Goal: Task Accomplishment & Management: Manage account settings

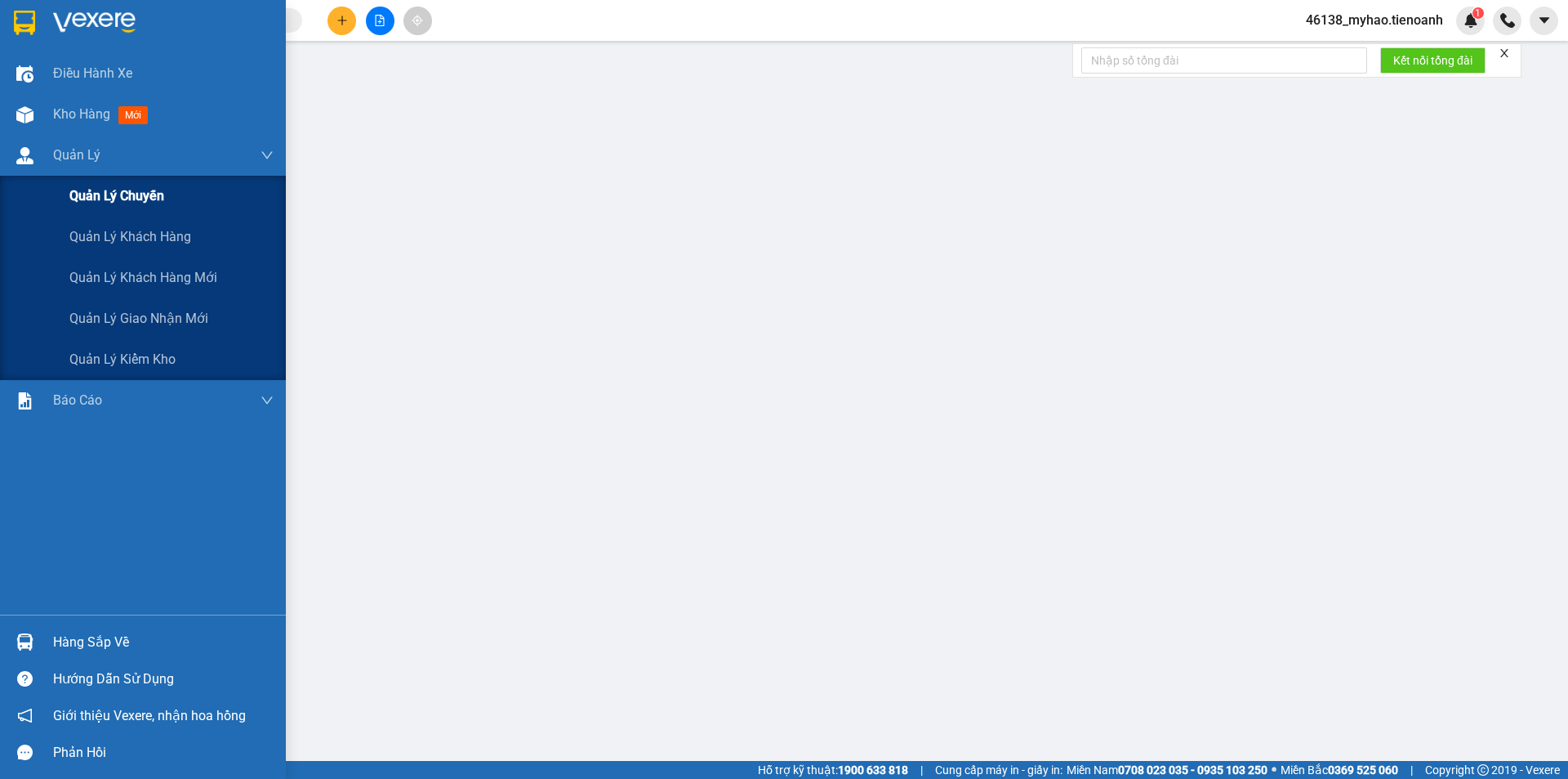
click at [161, 202] on span "Quản lý chuyến" at bounding box center [117, 195] width 95 height 21
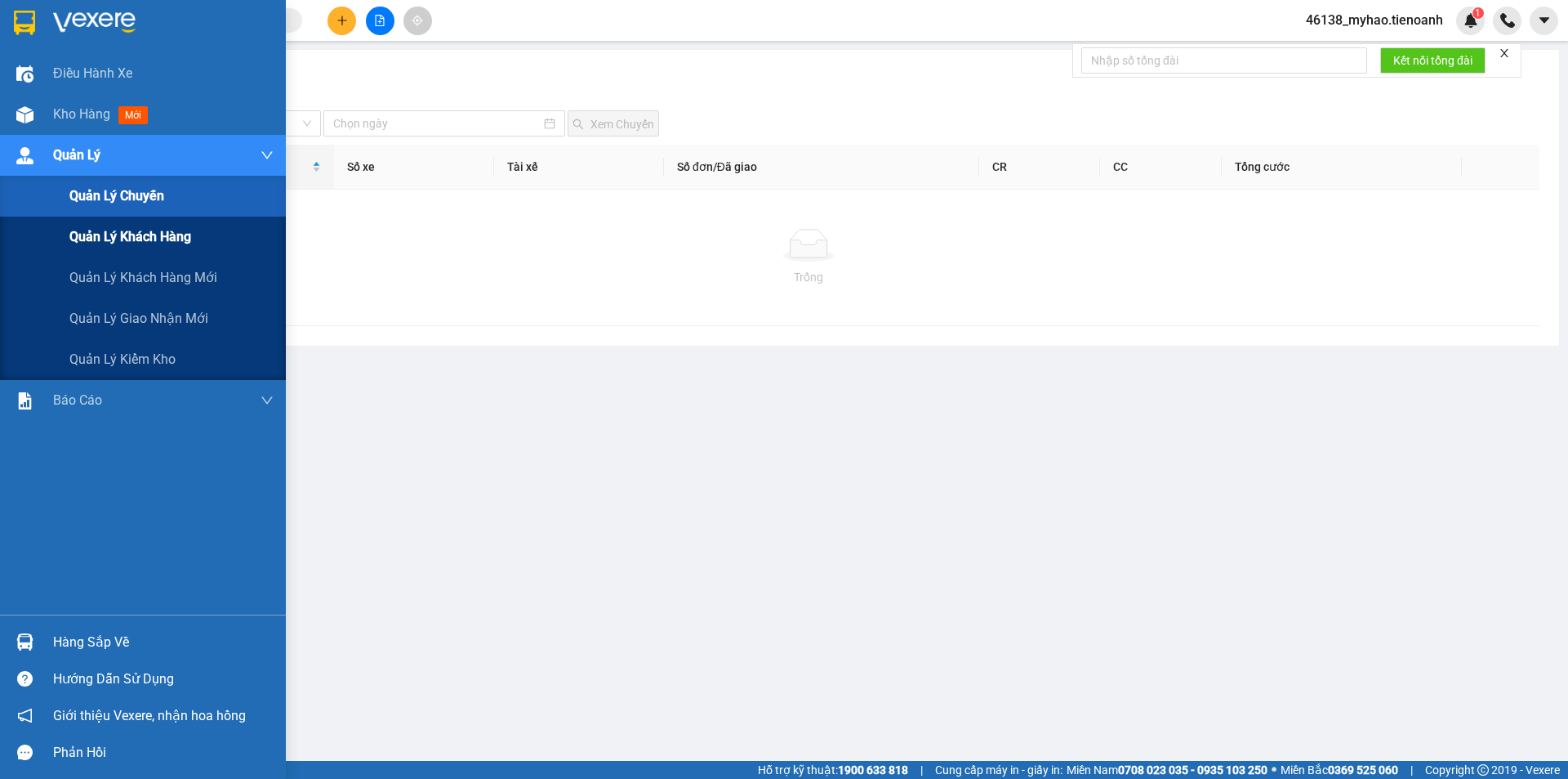
click at [150, 233] on span "Quản lý khách hàng" at bounding box center [130, 236] width 122 height 21
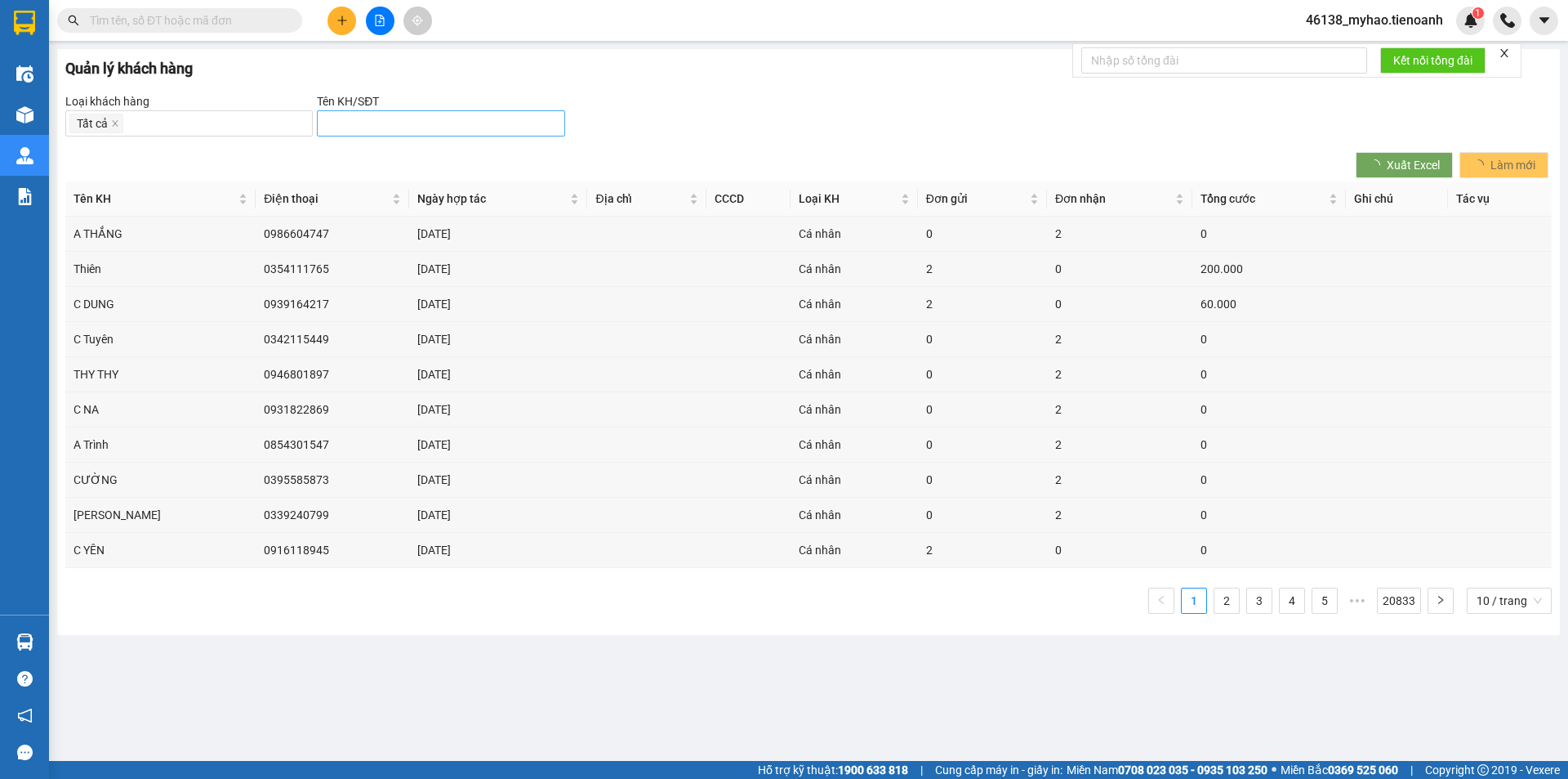
click at [377, 129] on input "search" at bounding box center [433, 123] width 215 height 18
click at [391, 155] on div "0379072264 - C MỸ" at bounding box center [440, 156] width 228 height 18
type input "0379072264 - C MỸ"
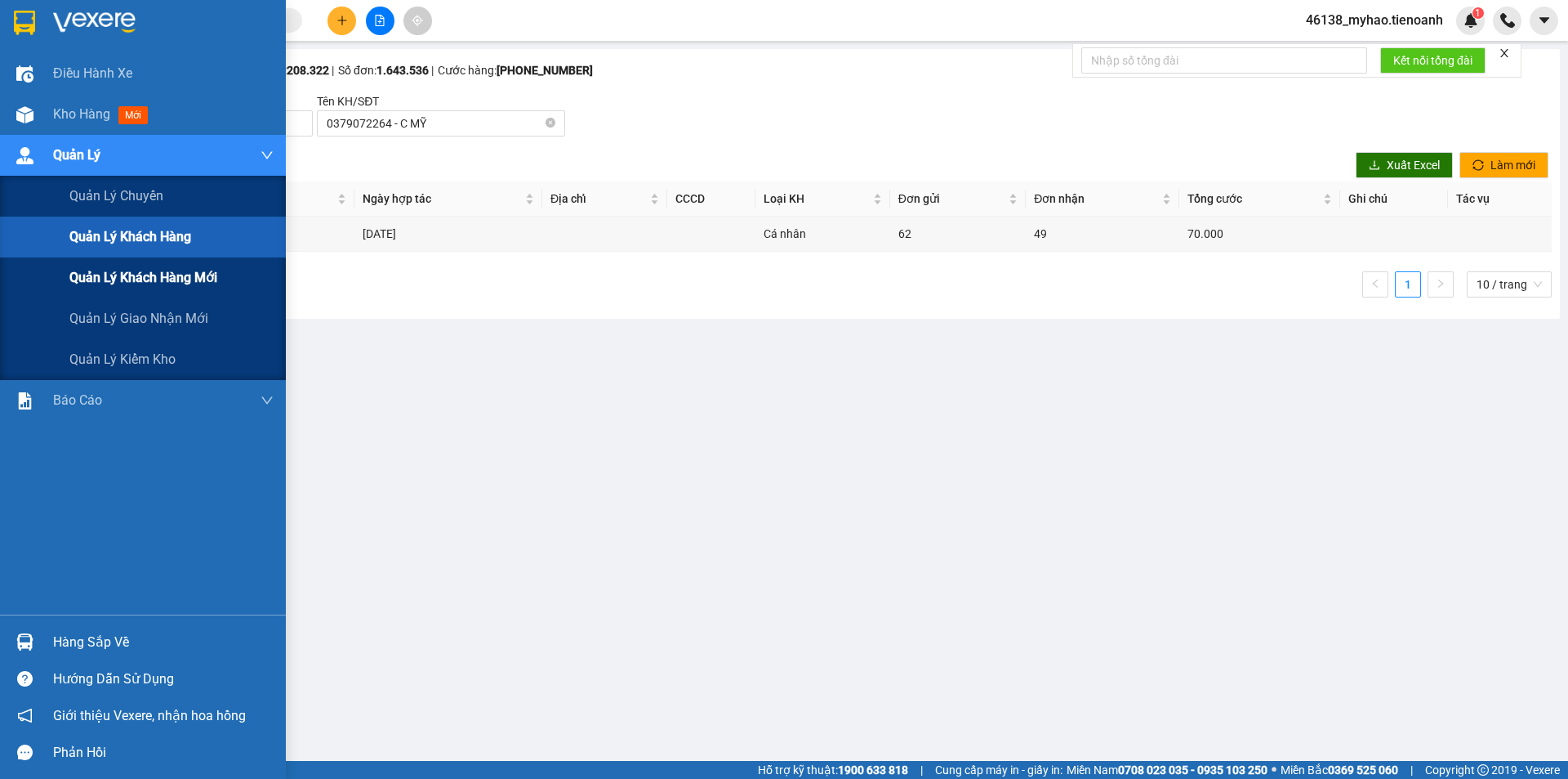
click at [121, 271] on span "Quản lý khách hàng mới" at bounding box center [143, 277] width 148 height 21
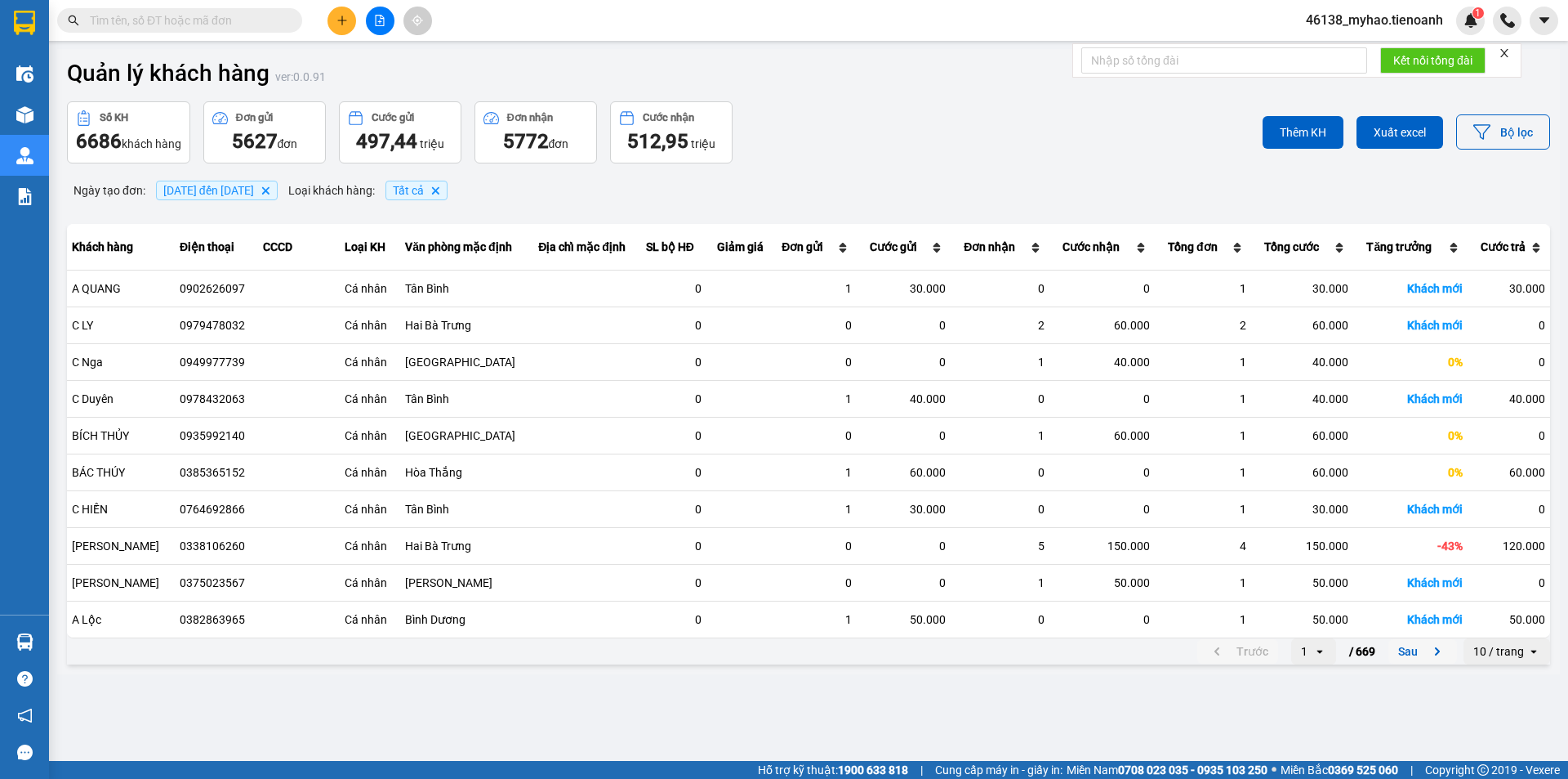
click at [1439, 654] on icon "next page. current page 1 / 669" at bounding box center [1437, 651] width 20 height 20
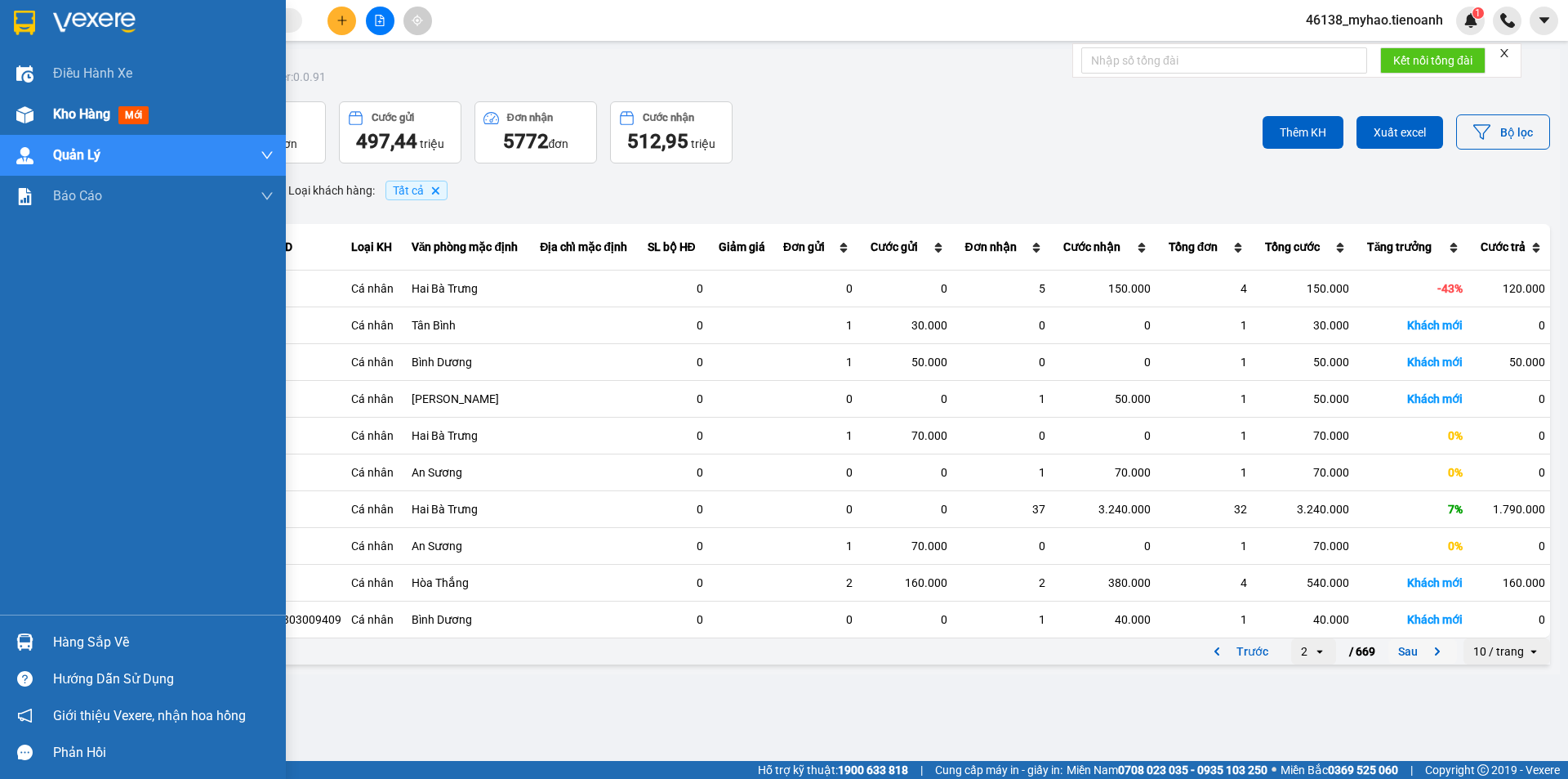
click at [40, 112] on div "Kho hàng mới" at bounding box center [143, 114] width 286 height 41
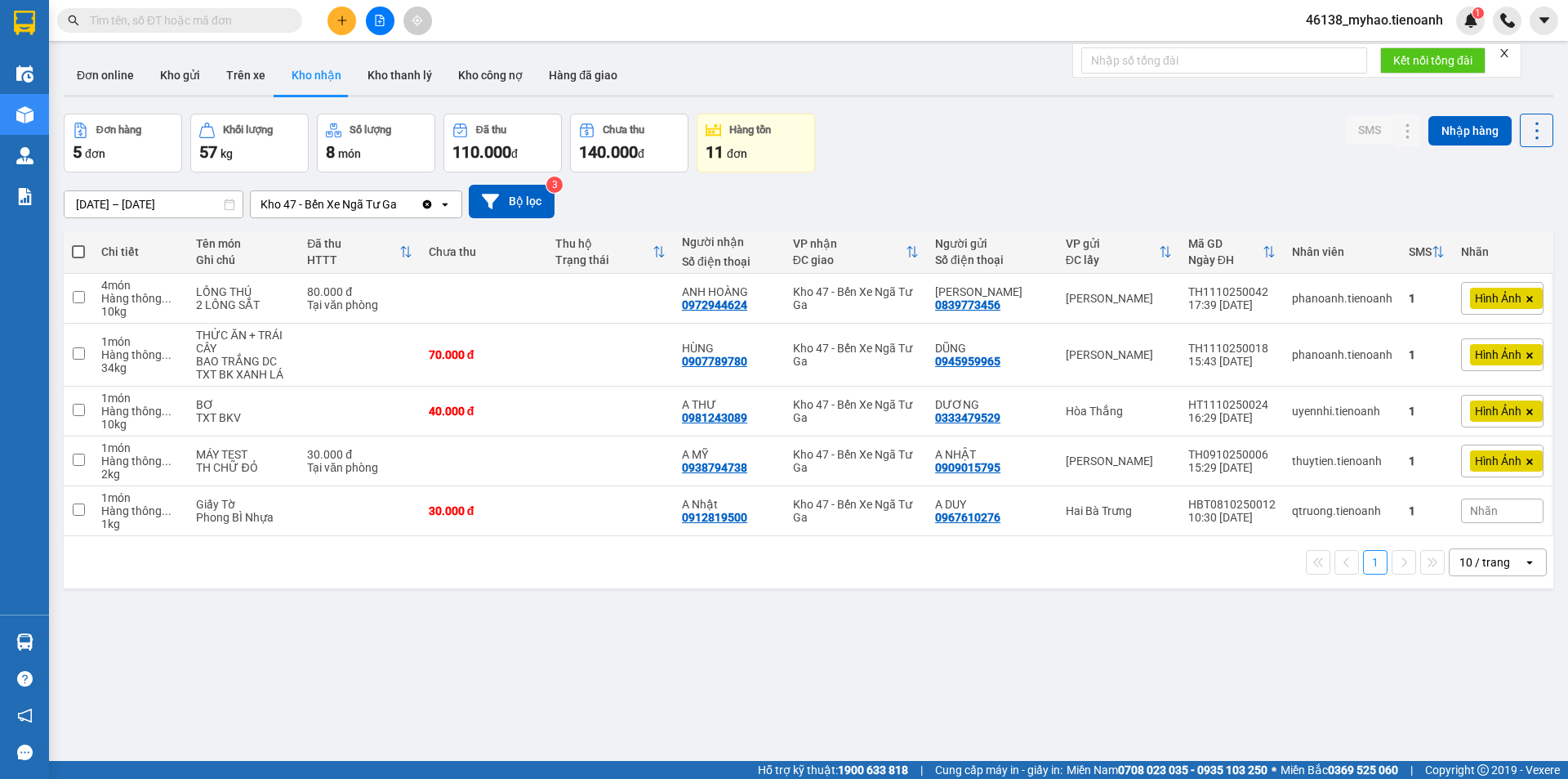
click at [139, 209] on input "[DATE] – [DATE]" at bounding box center [153, 204] width 178 height 26
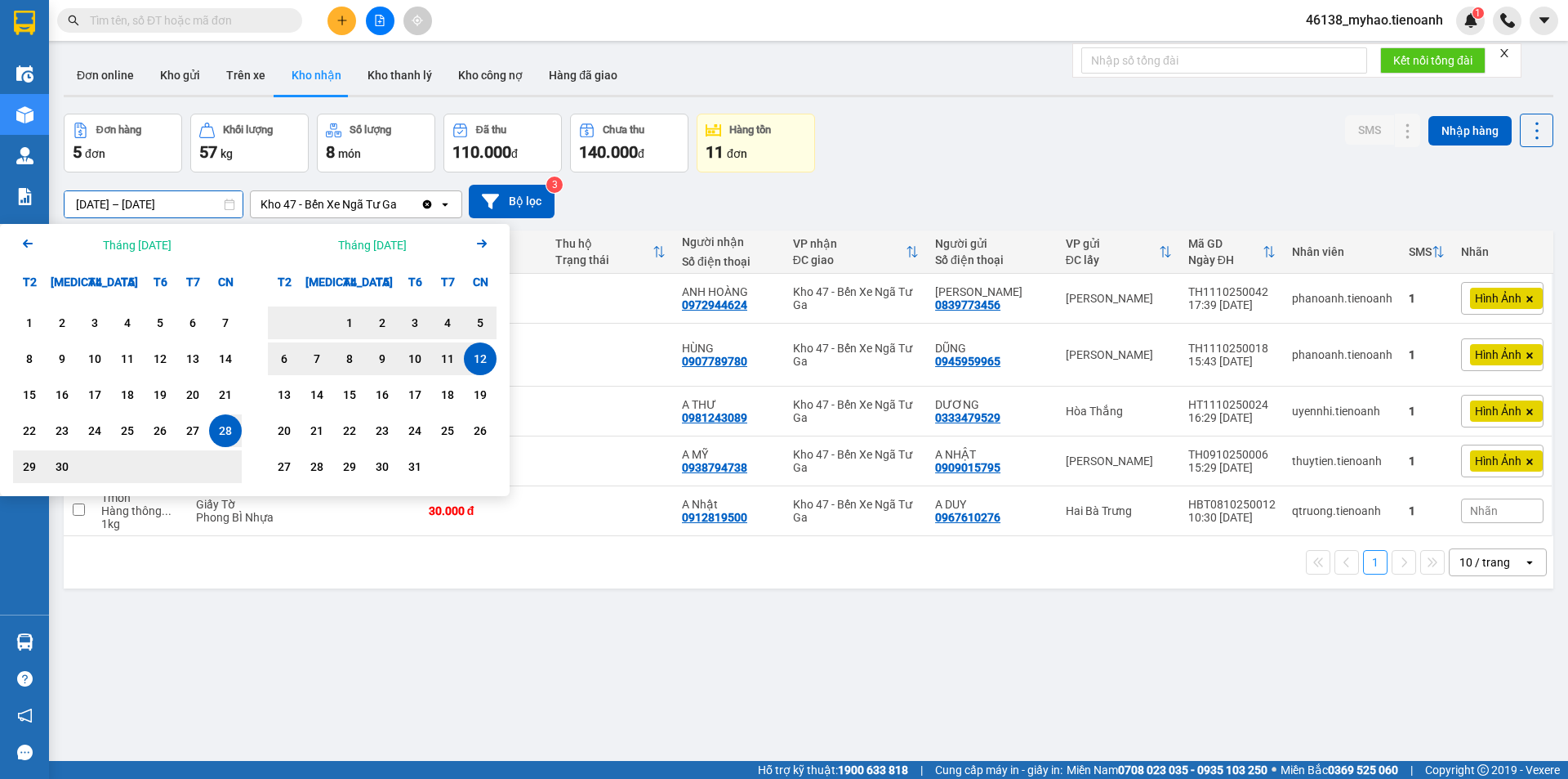
click at [469, 359] on div "12" at bounding box center [480, 359] width 23 height 20
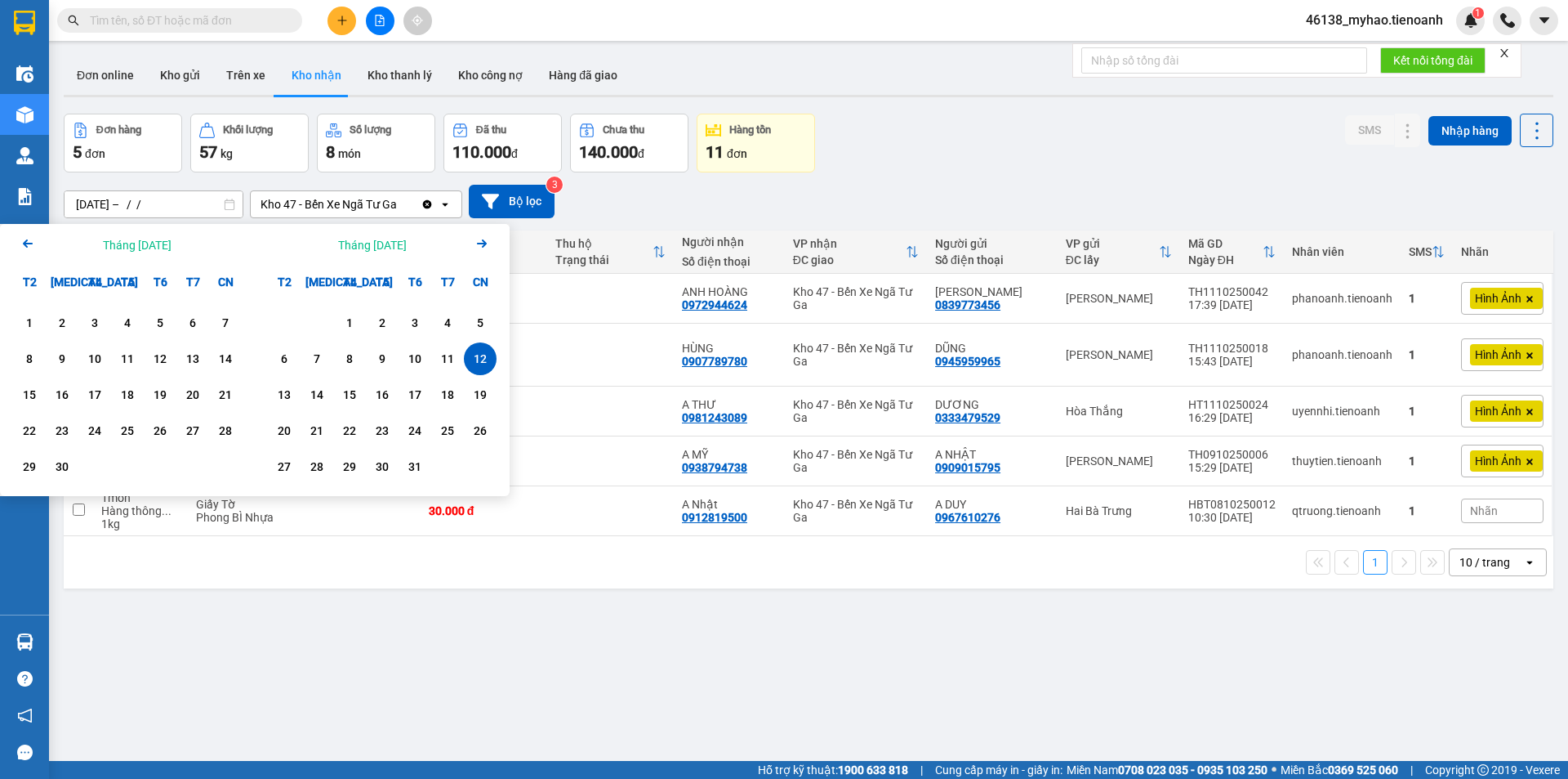
click at [469, 358] on div "12" at bounding box center [480, 359] width 23 height 20
type input "[DATE] – [DATE]"
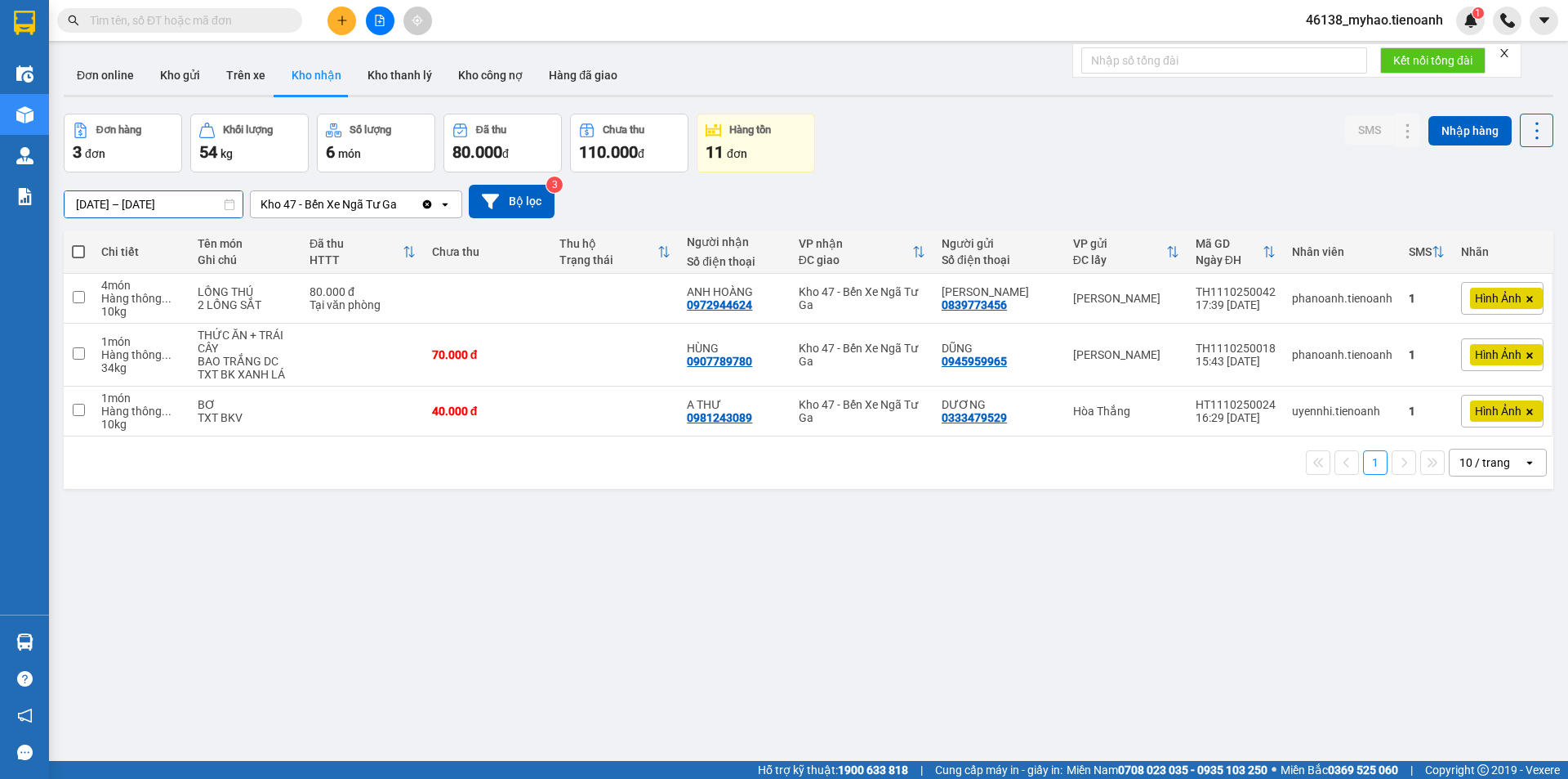
click at [156, 205] on input "[DATE] – [DATE]" at bounding box center [153, 204] width 178 height 26
click at [954, 157] on div "Đơn hàng 3 đơn Khối lượng 54 kg Số lượng 6 món Đã thu 80.000 đ Chưa thu 110.000…" at bounding box center [808, 142] width 1490 height 59
click at [597, 70] on button "Hàng đã giao" at bounding box center [583, 75] width 95 height 40
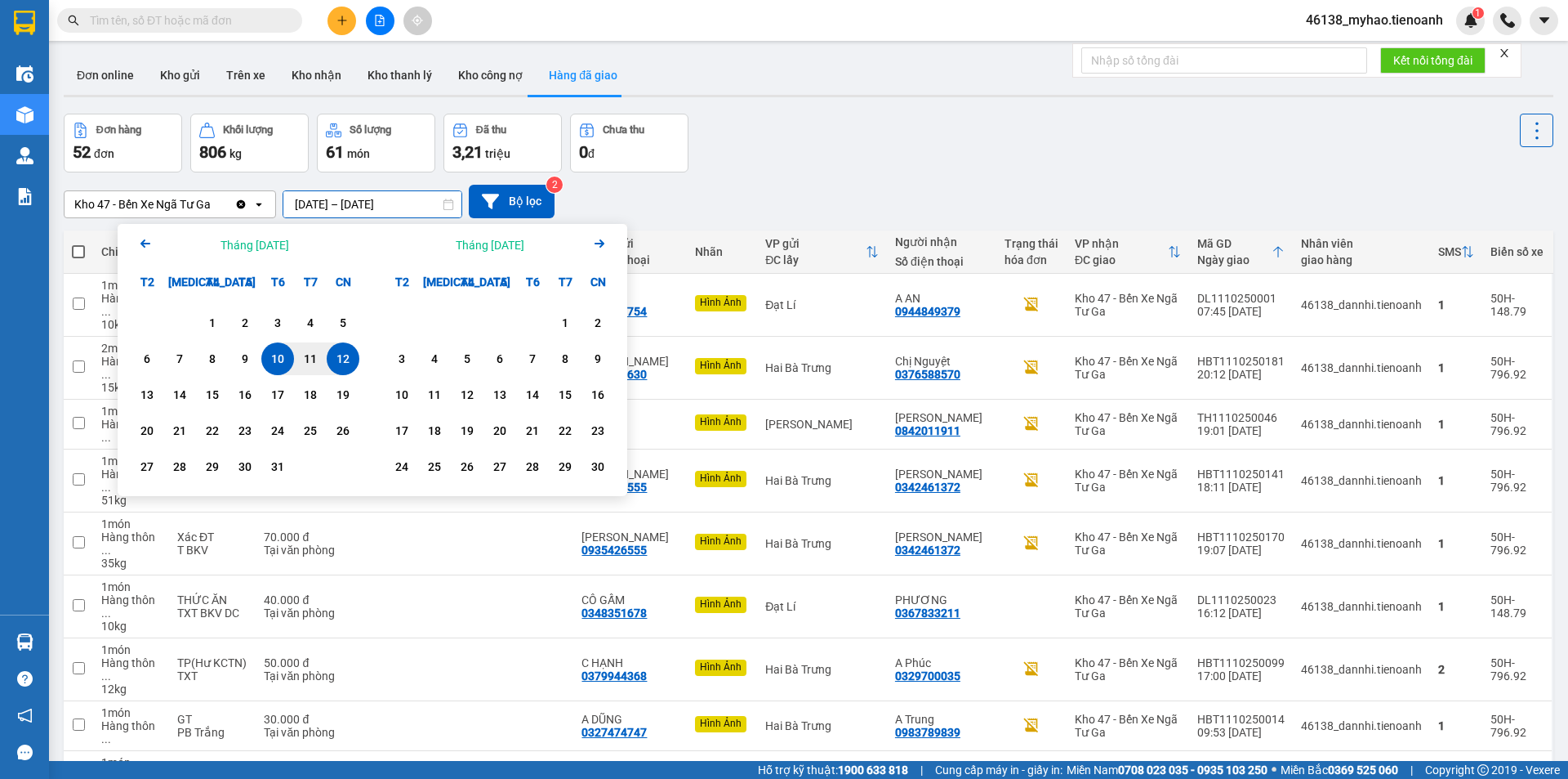
click at [356, 204] on input "[DATE] – [DATE]" at bounding box center [372, 204] width 178 height 26
click at [348, 356] on div "12" at bounding box center [342, 359] width 23 height 20
type input "[DATE] – [DATE]"
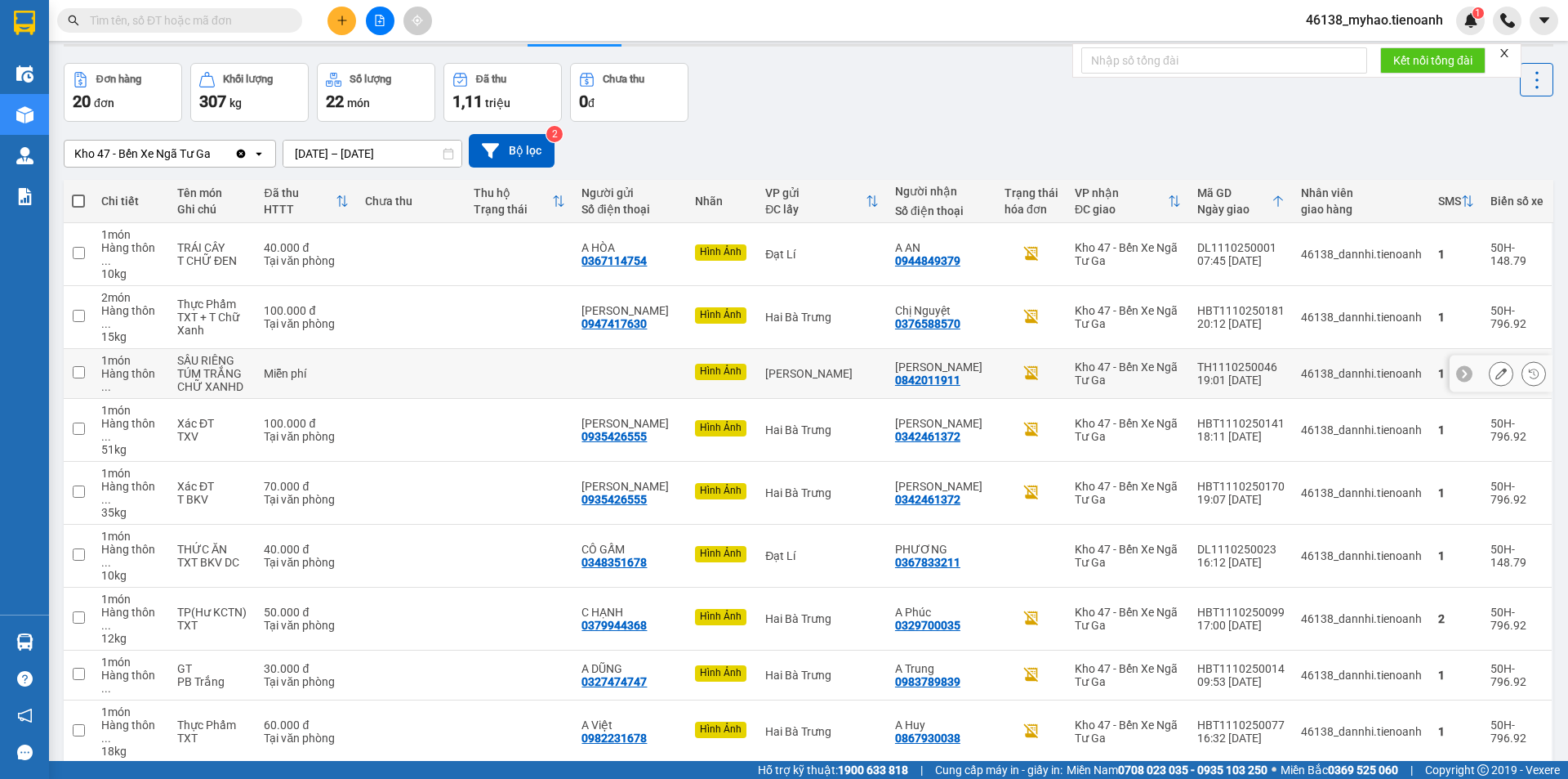
scroll to position [75, 0]
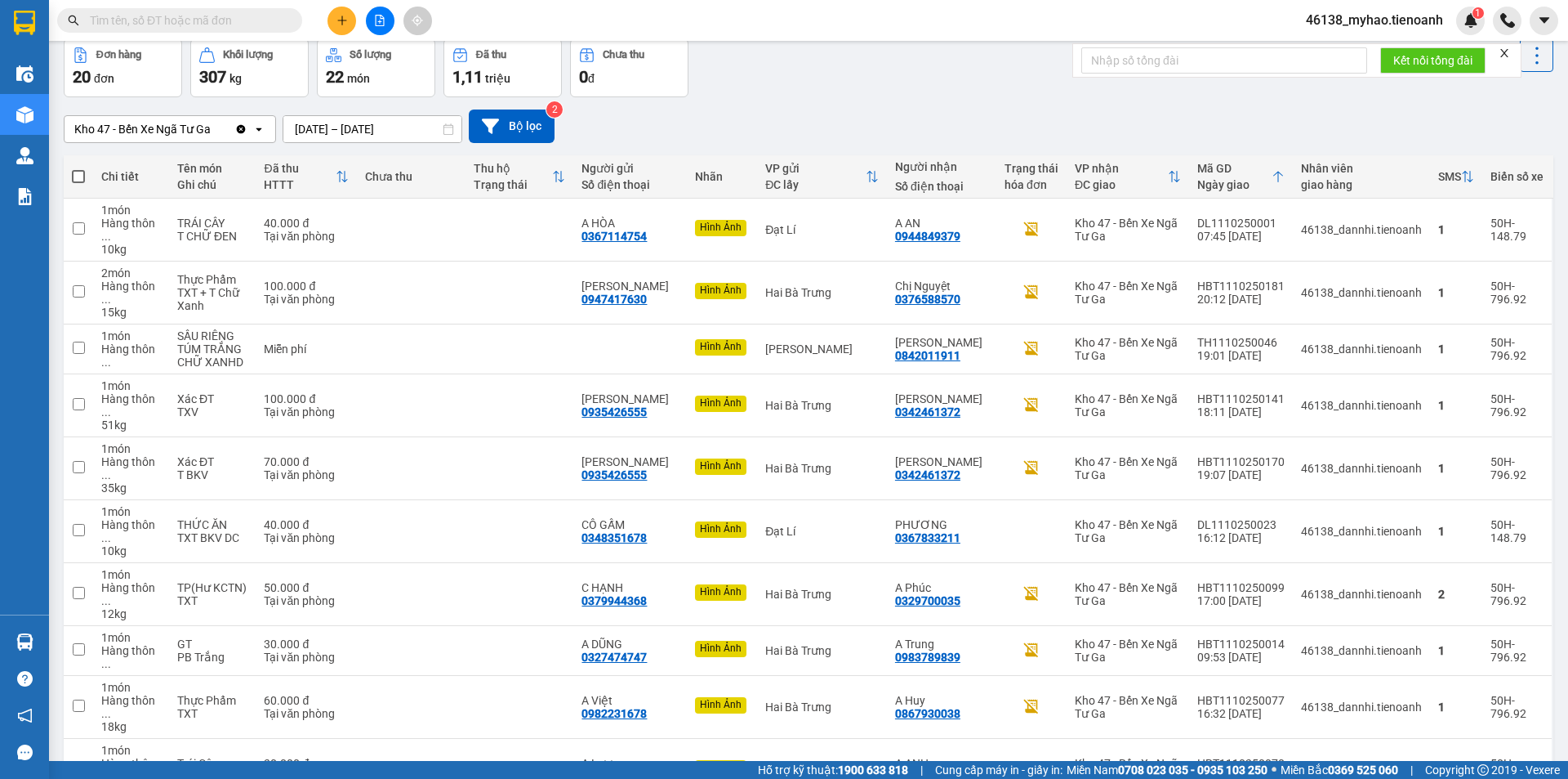
click at [1462, 669] on span "100 / trang" at bounding box center [1478, 674] width 59 height 16
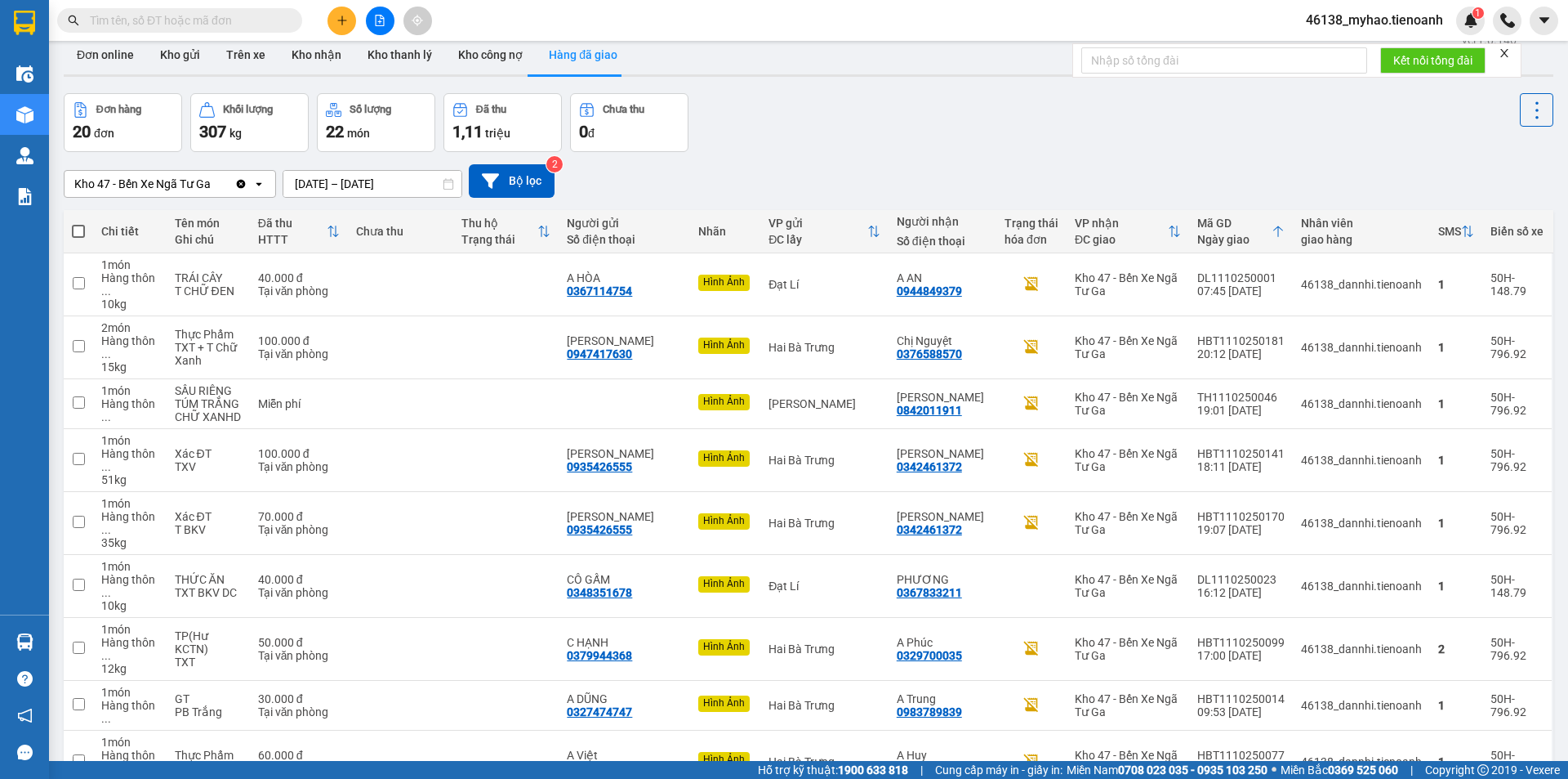
scroll to position [0, 0]
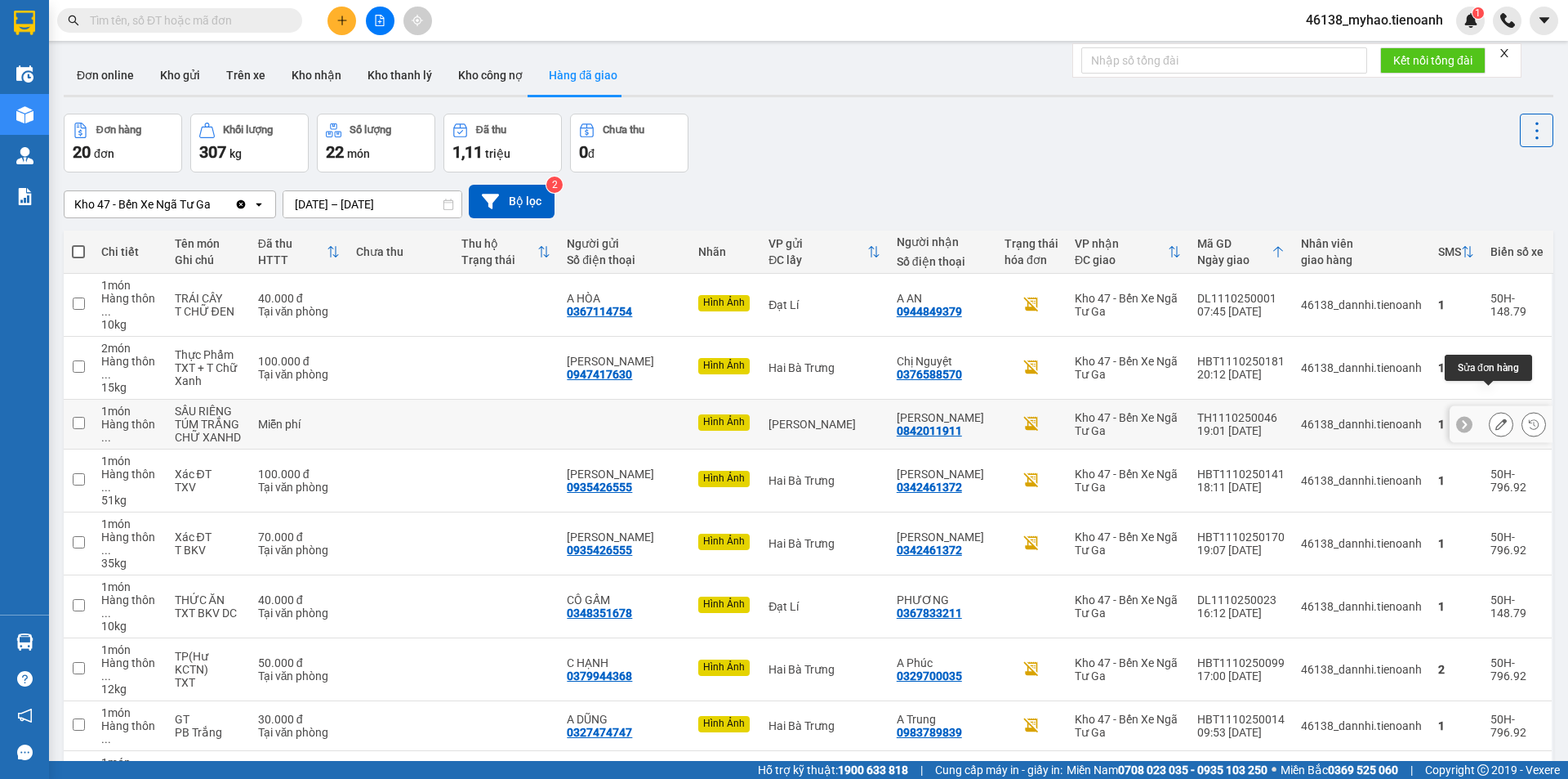
click at [1495, 419] on icon at bounding box center [1501, 425] width 12 height 12
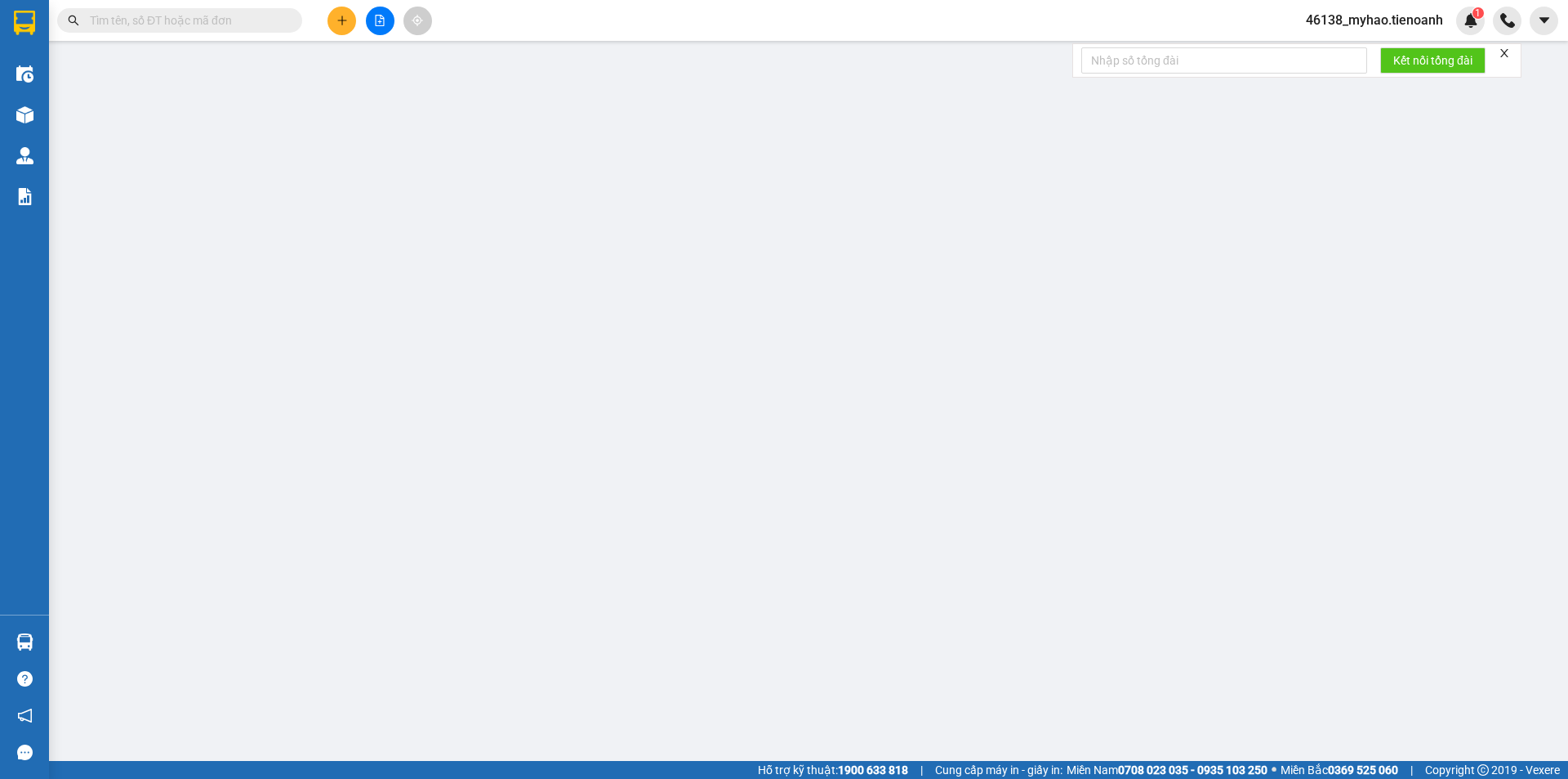
type input "0842011911"
type input "[PERSON_NAME]"
type input "NHÀ ÔNG ĐOÀN"
type input "0"
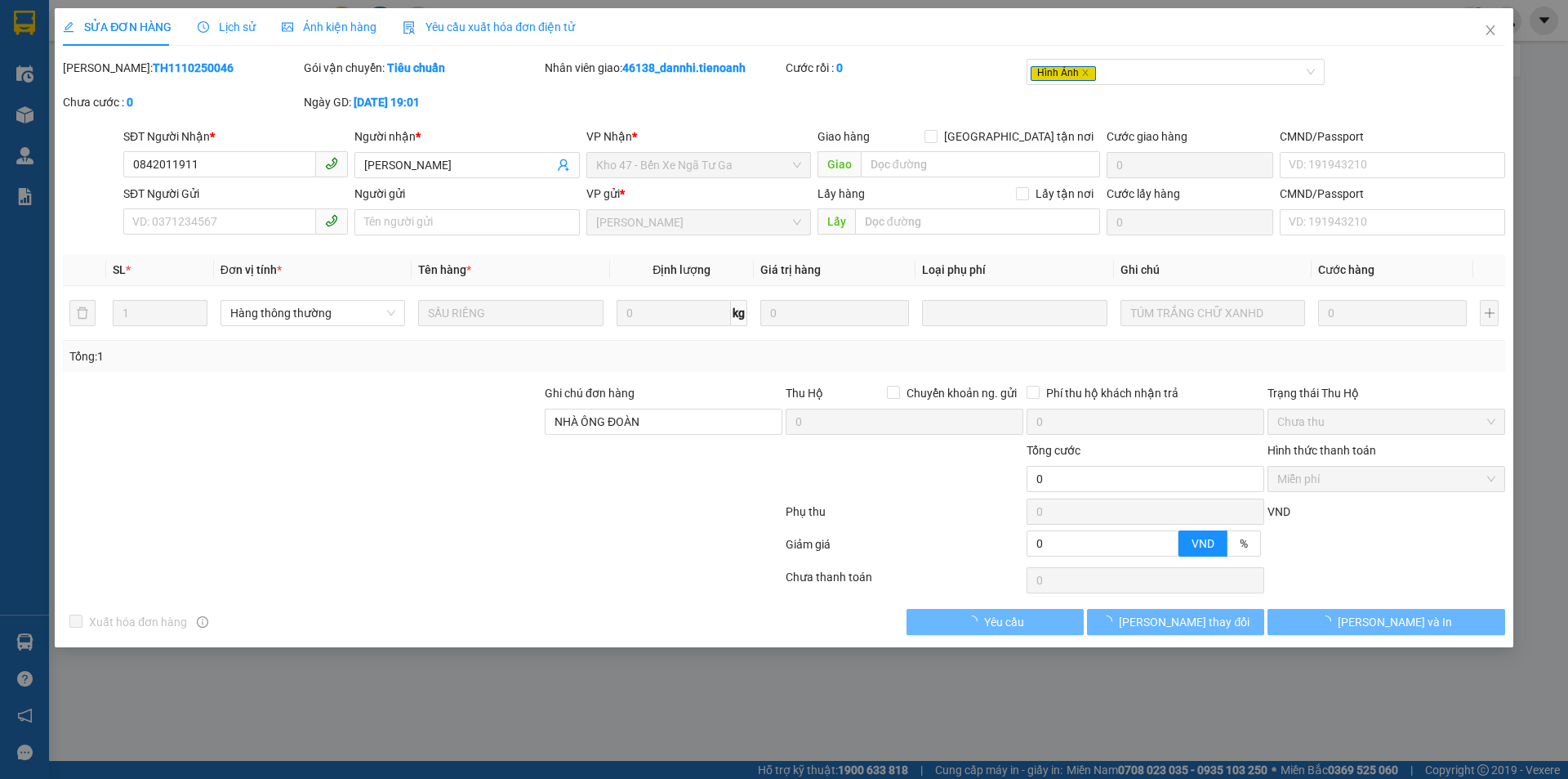
click at [325, 30] on span "Ảnh kiện hàng" at bounding box center [329, 27] width 95 height 13
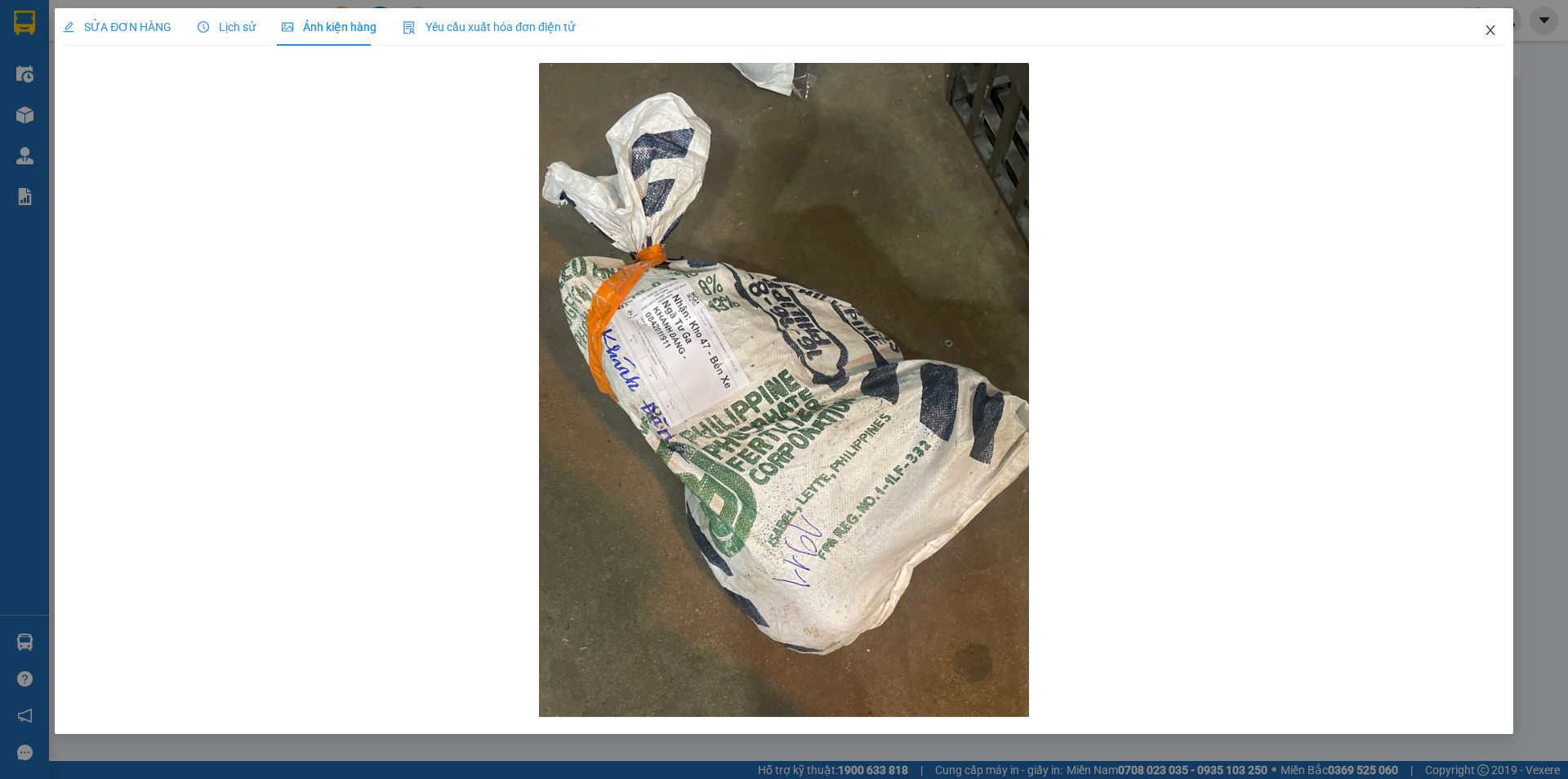
click at [1487, 33] on icon "close" at bounding box center [1490, 30] width 13 height 13
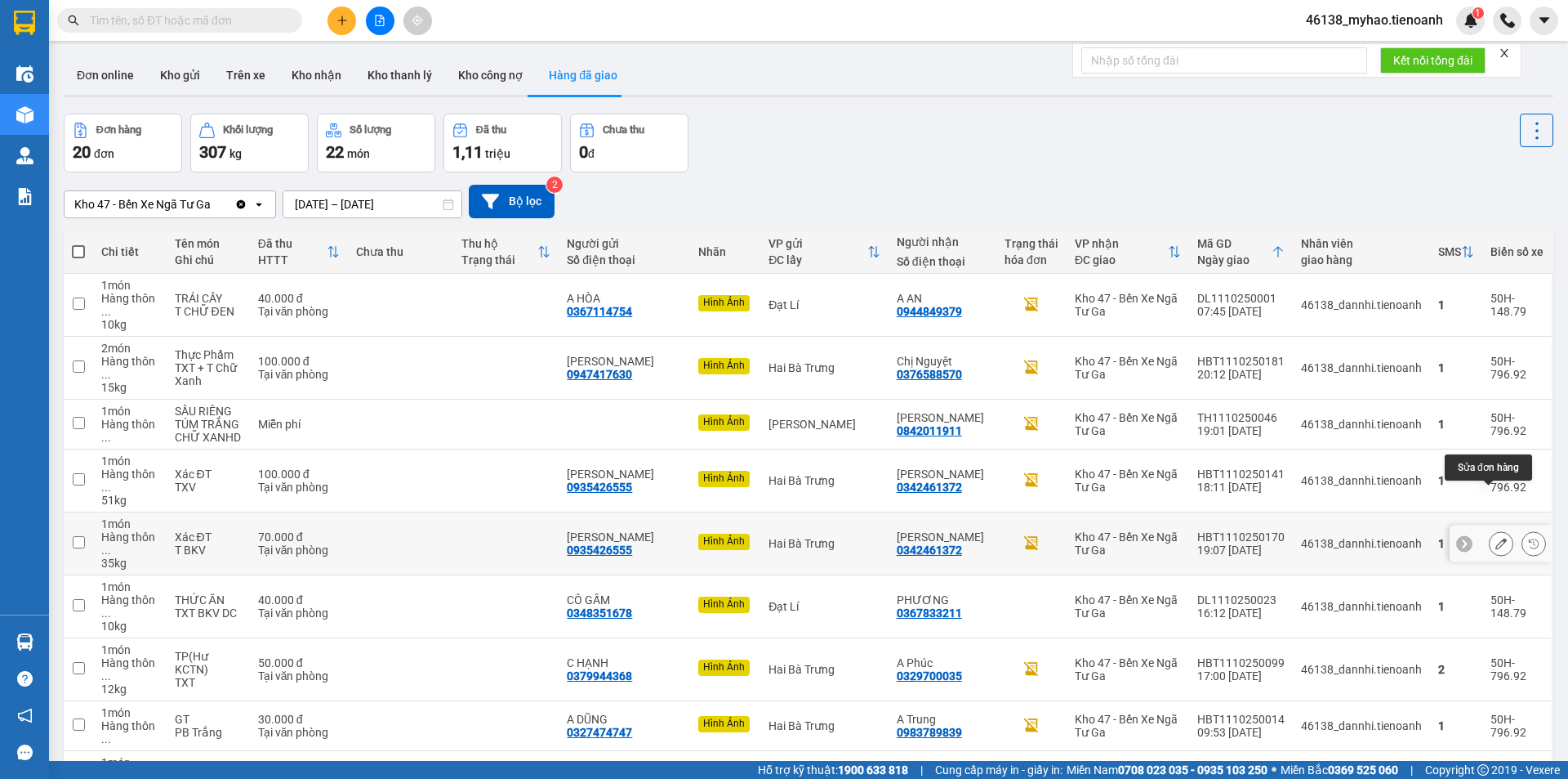
click at [1495, 529] on button at bounding box center [1501, 543] width 23 height 29
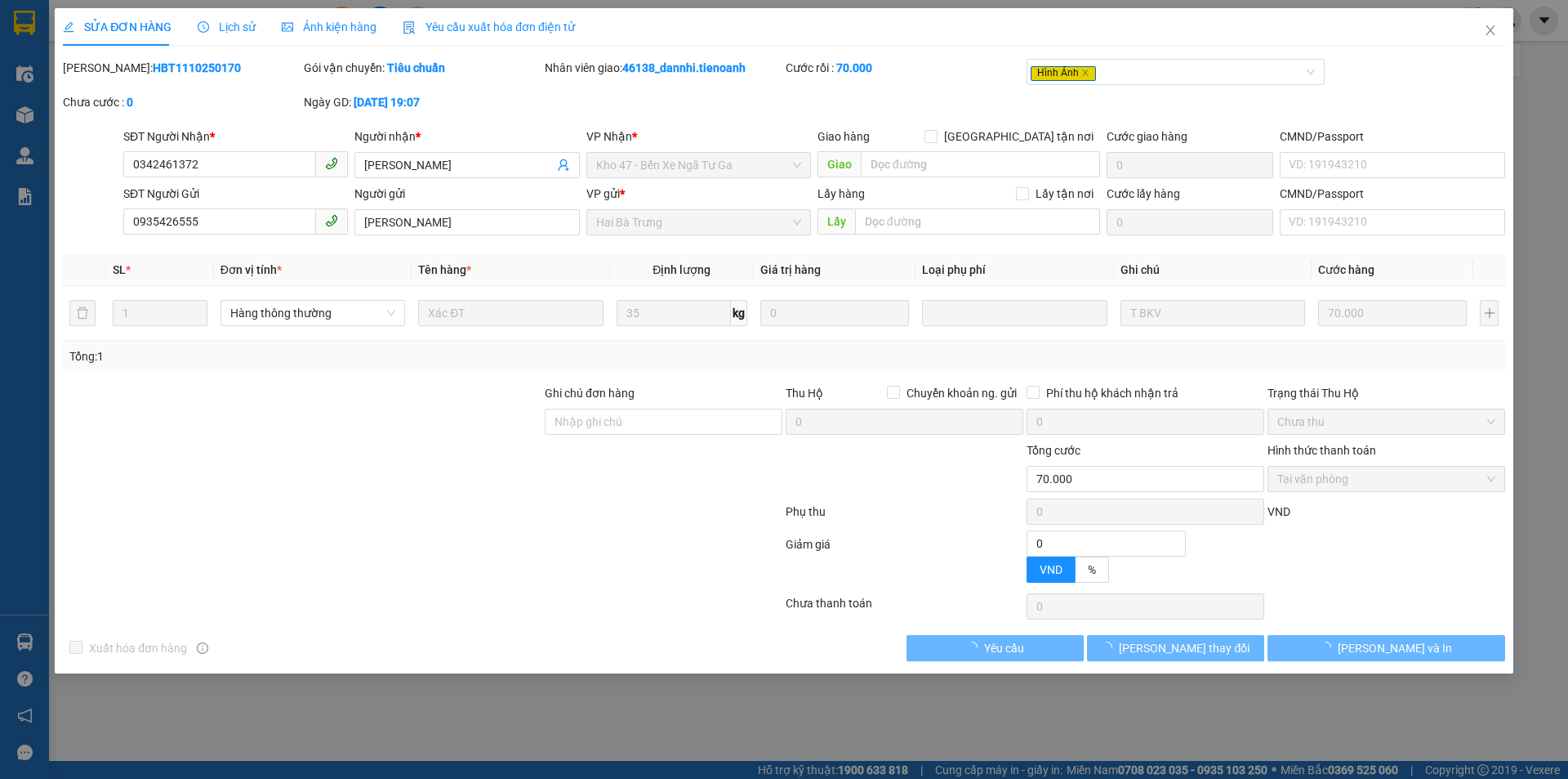
type input "0342461372"
type input "[PERSON_NAME]"
type input "0935426555"
type input "[PERSON_NAME]"
type input "0"
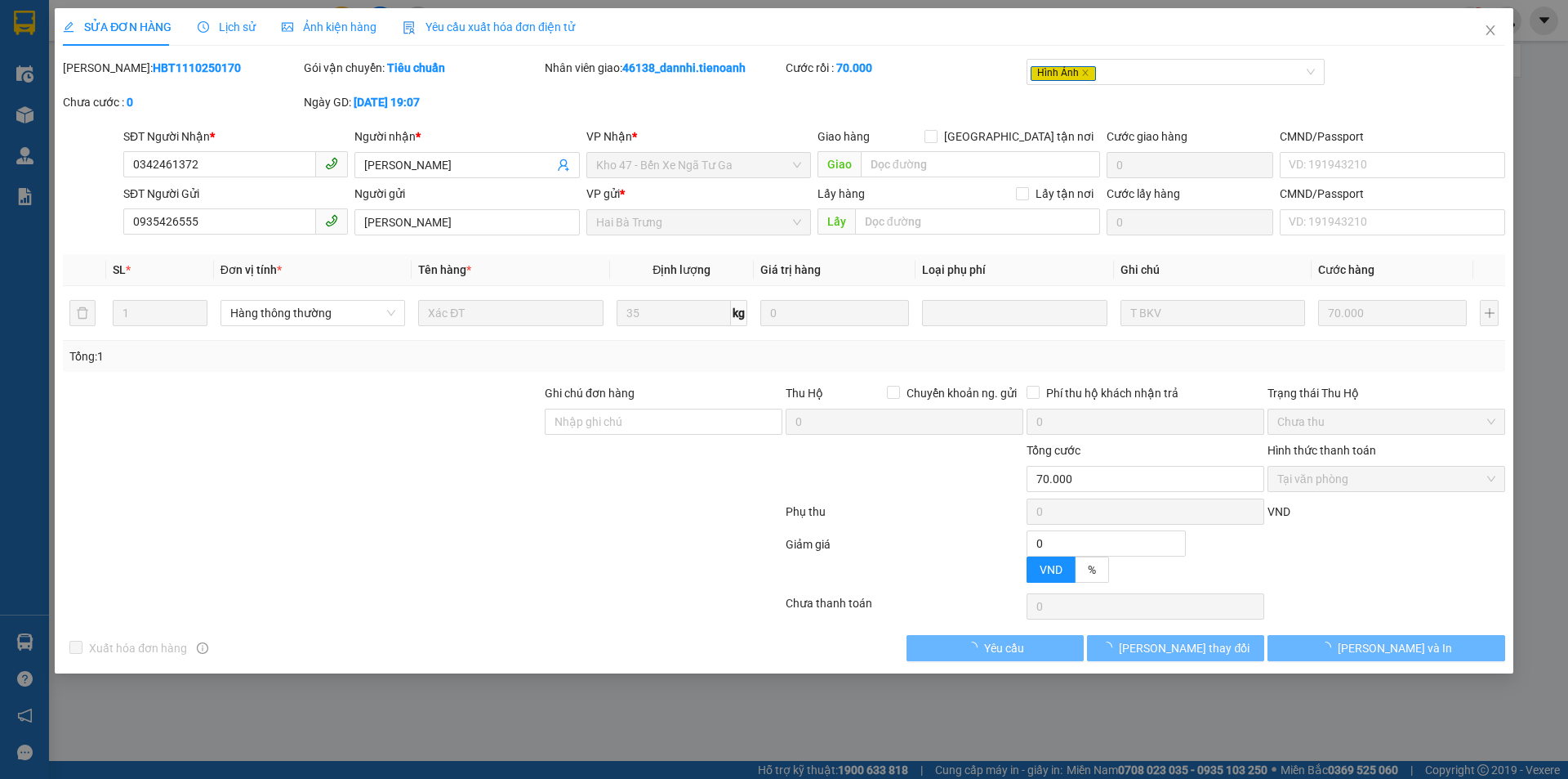
type input "70.000"
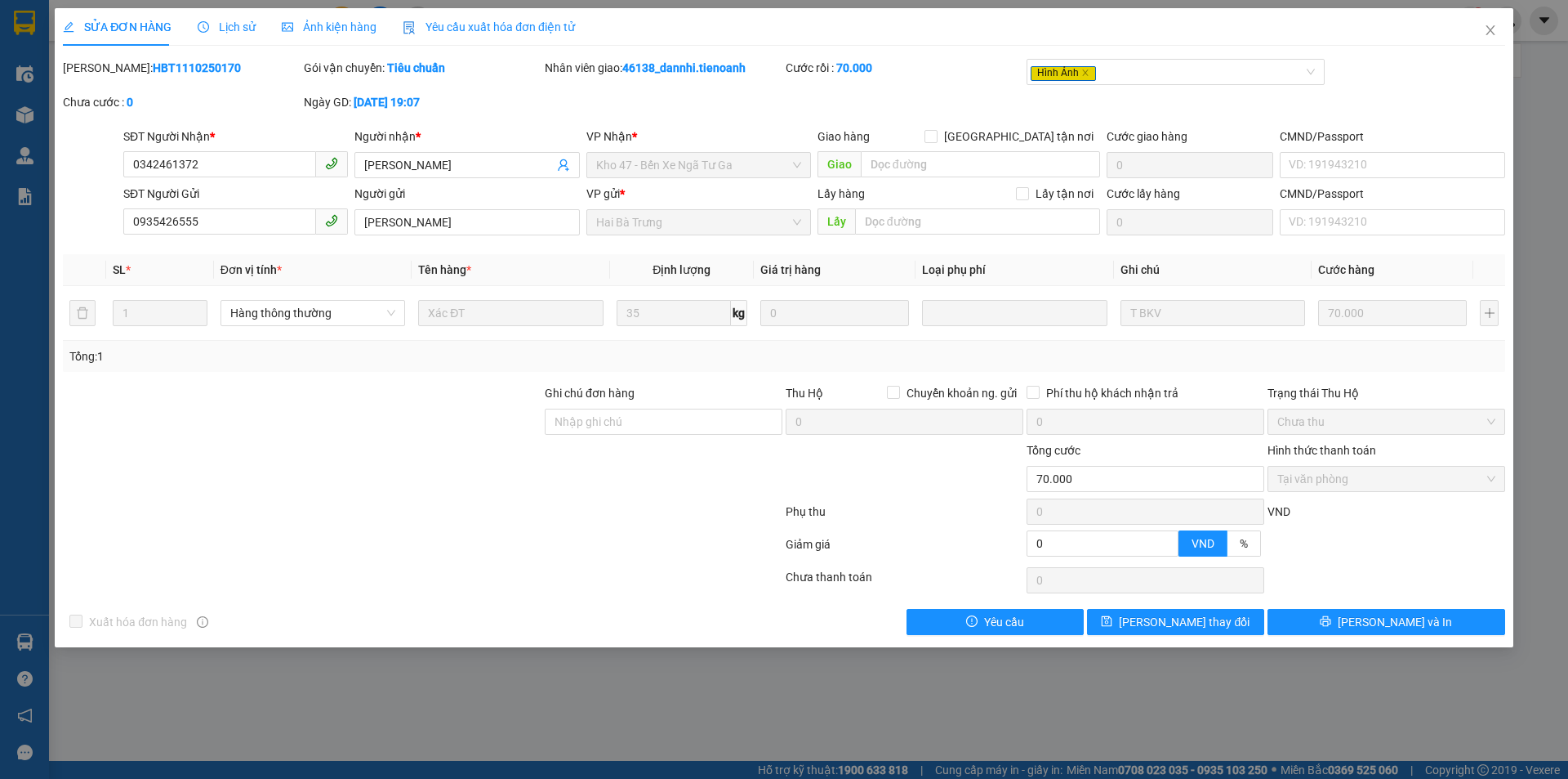
click at [308, 35] on div "Ảnh kiện hàng" at bounding box center [329, 27] width 95 height 18
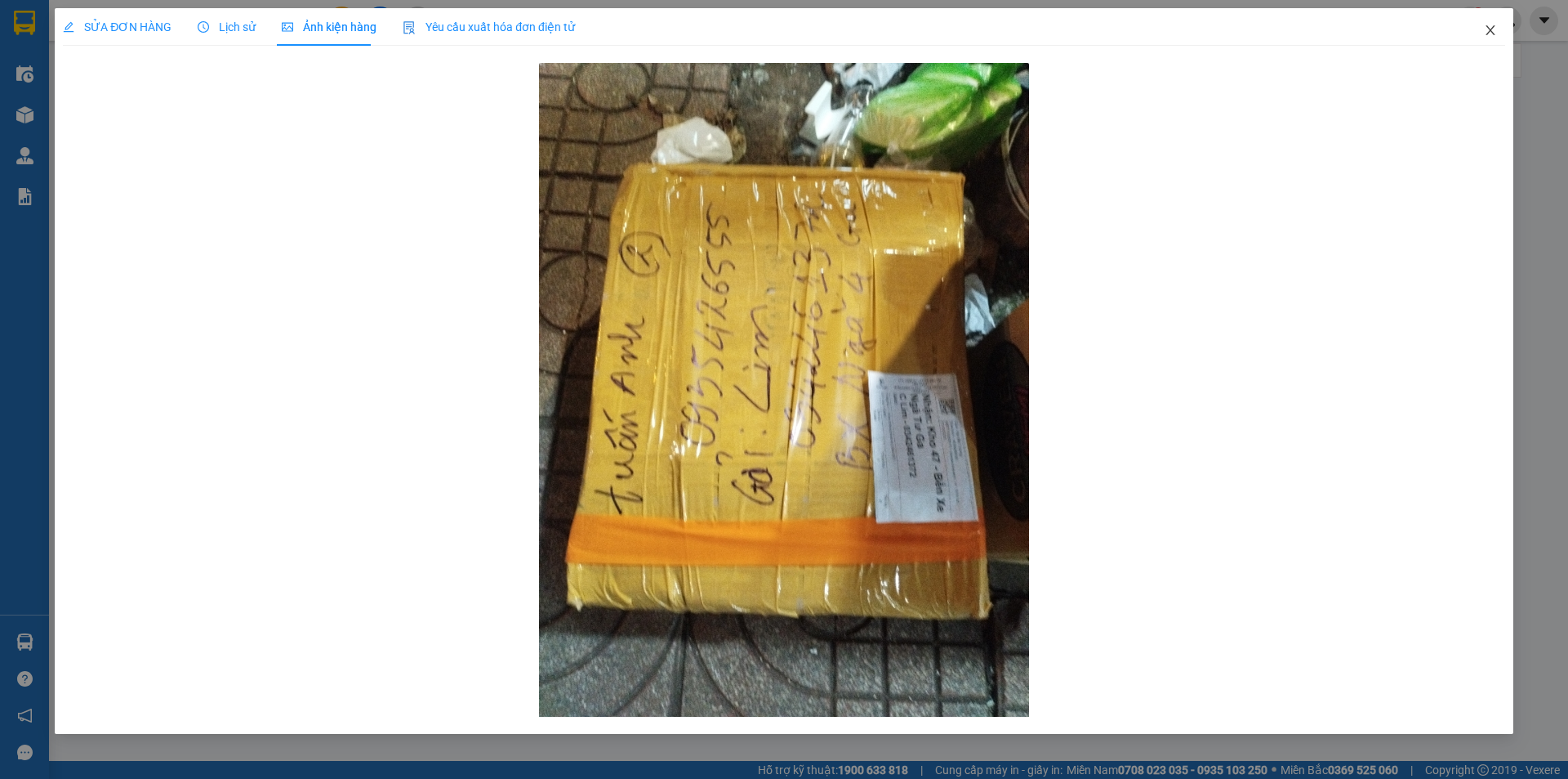
click at [1492, 30] on icon "close" at bounding box center [1490, 30] width 13 height 13
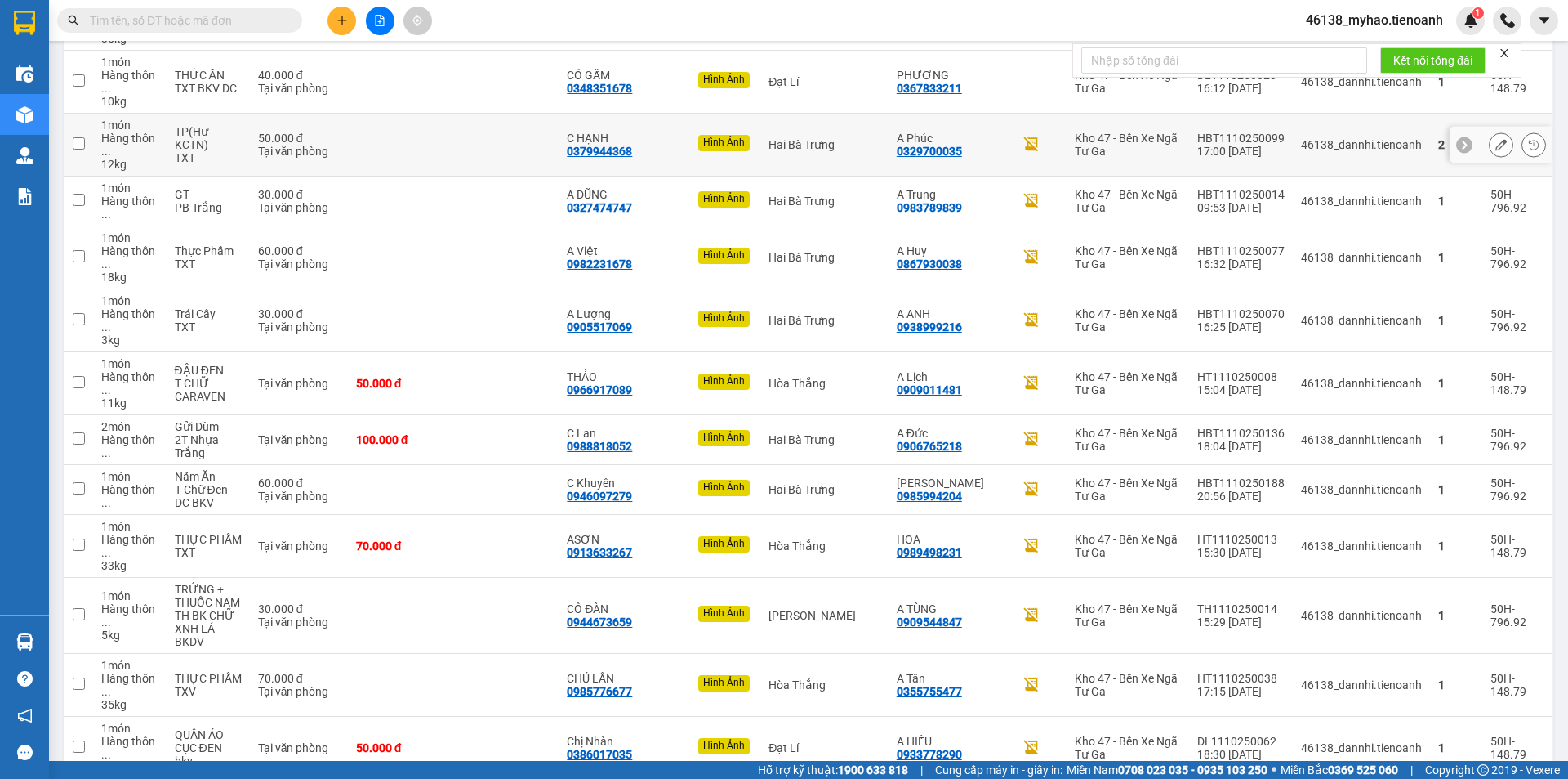
scroll to position [564, 0]
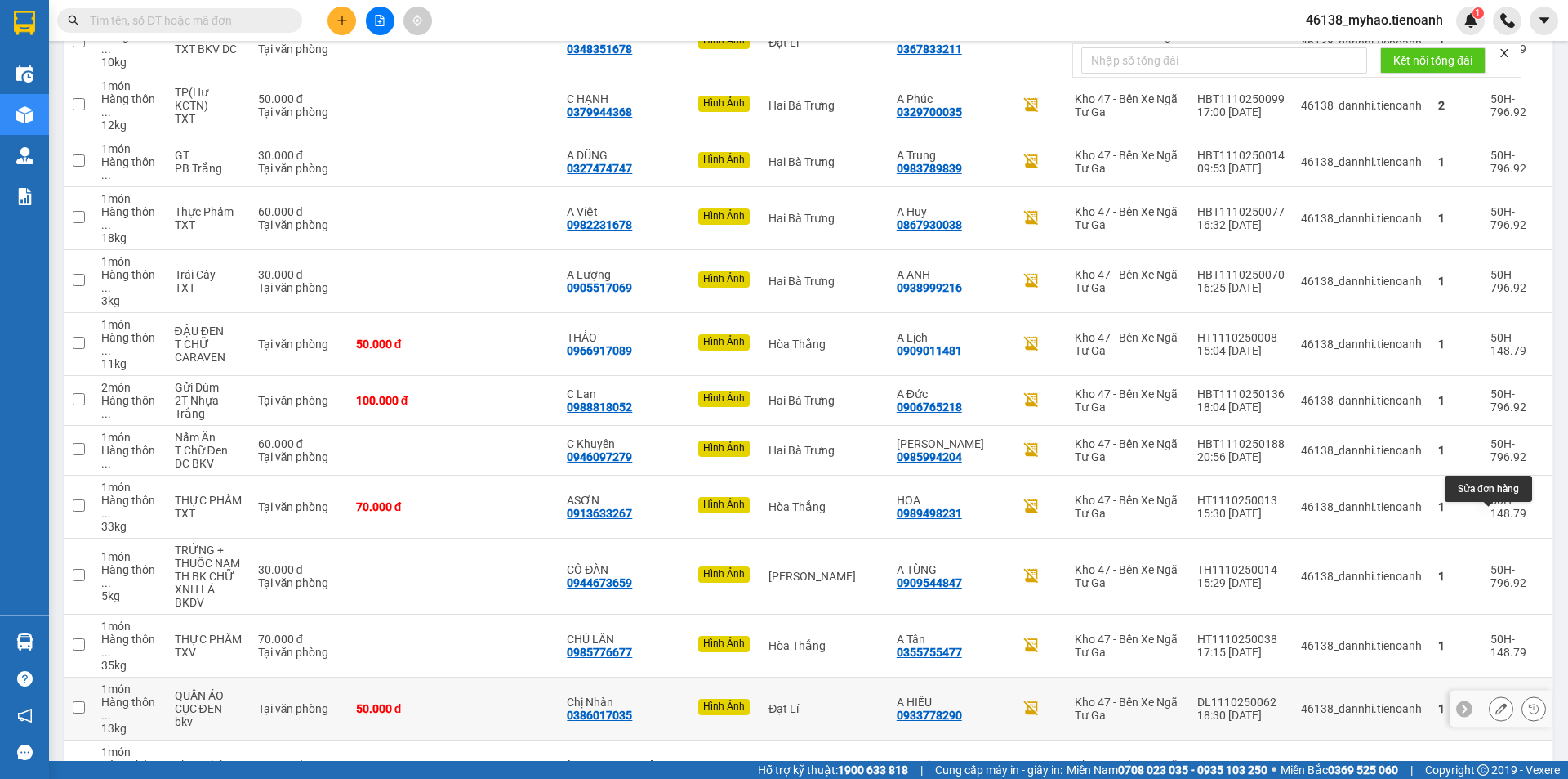
click at [1495, 703] on icon at bounding box center [1501, 709] width 12 height 12
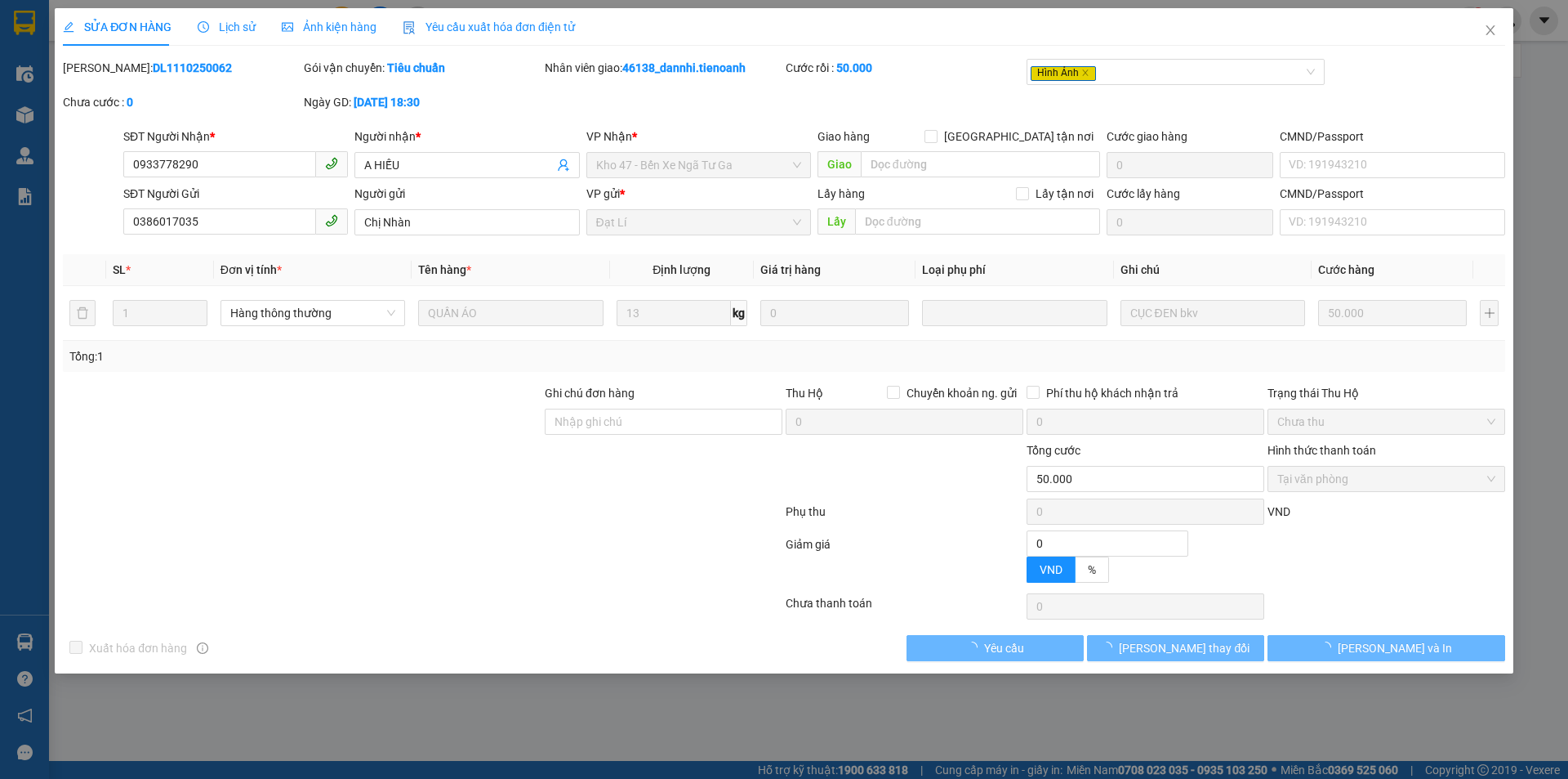
type input "0933778290"
type input "A HIẾU"
type input "0386017035"
type input "Chị Nhàn"
type input "0"
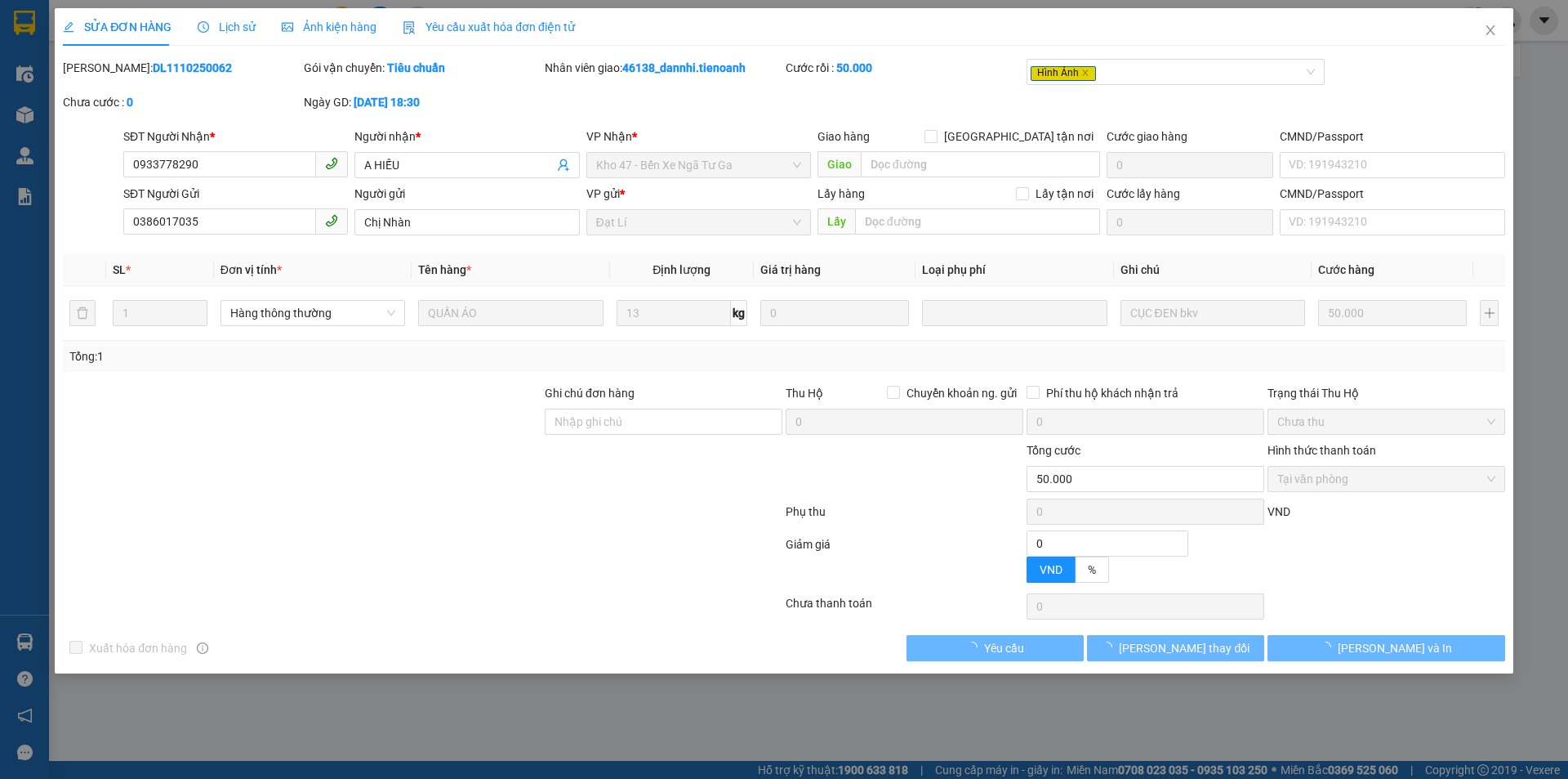
type input "50.000"
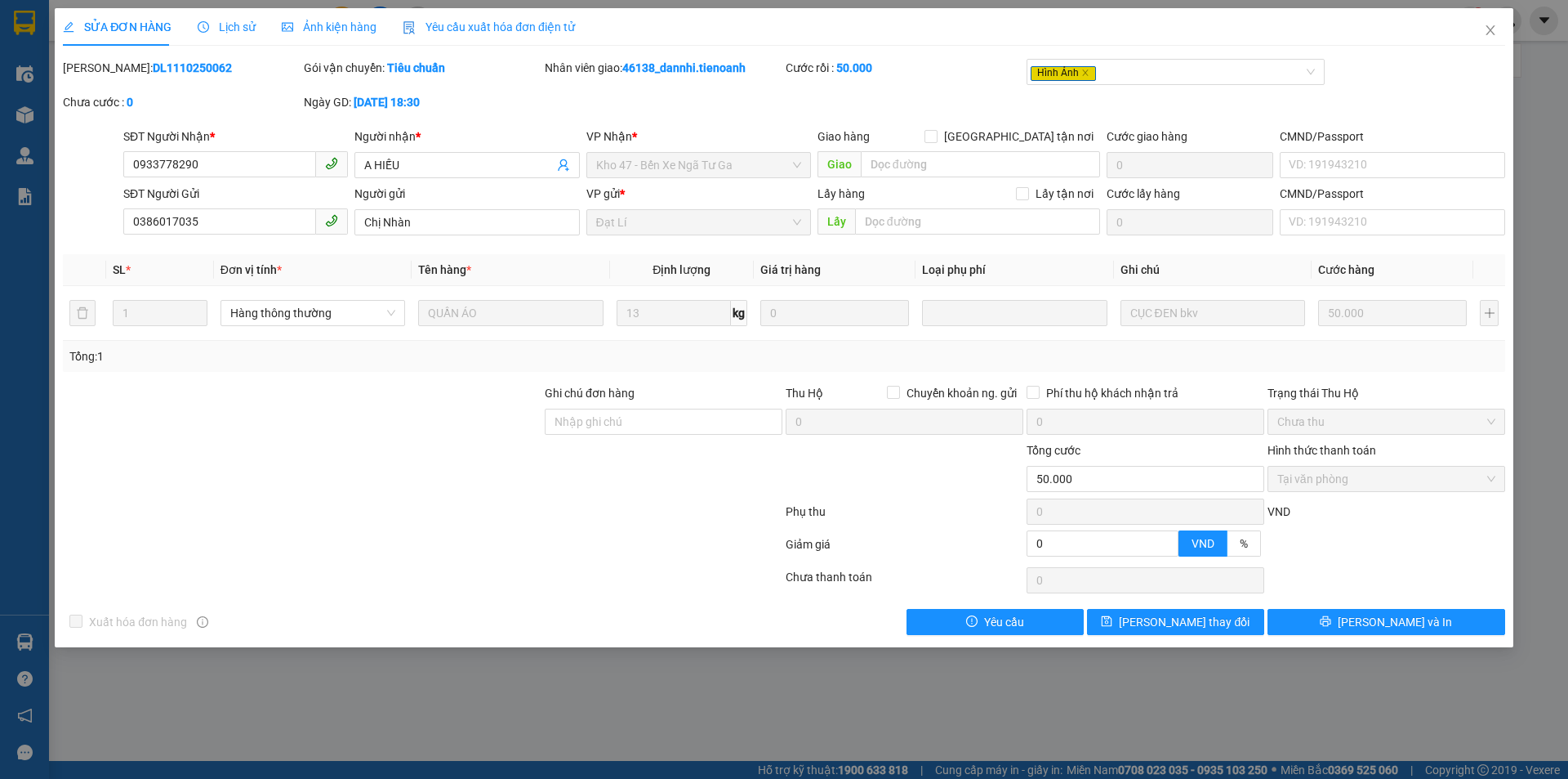
click at [321, 16] on div "Ảnh kiện hàng" at bounding box center [329, 27] width 95 height 38
